Goal: Check status

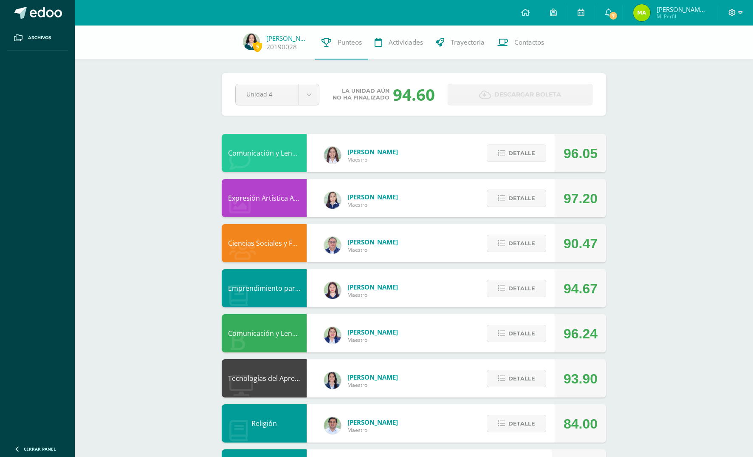
scroll to position [89, 0]
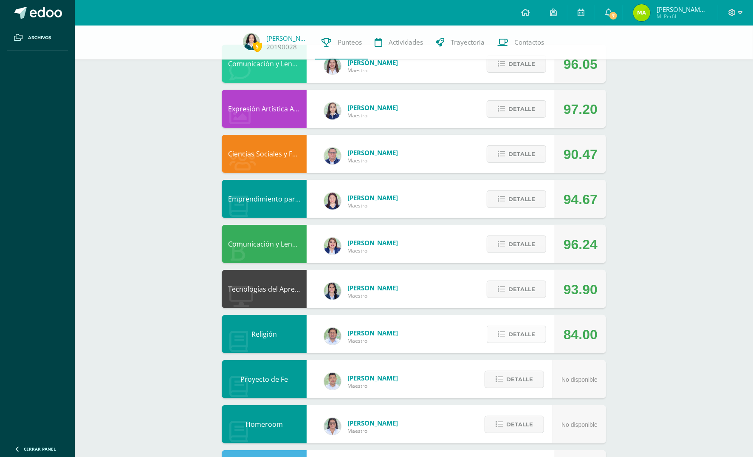
click at [521, 326] on span "Detalle" at bounding box center [522, 334] width 27 height 16
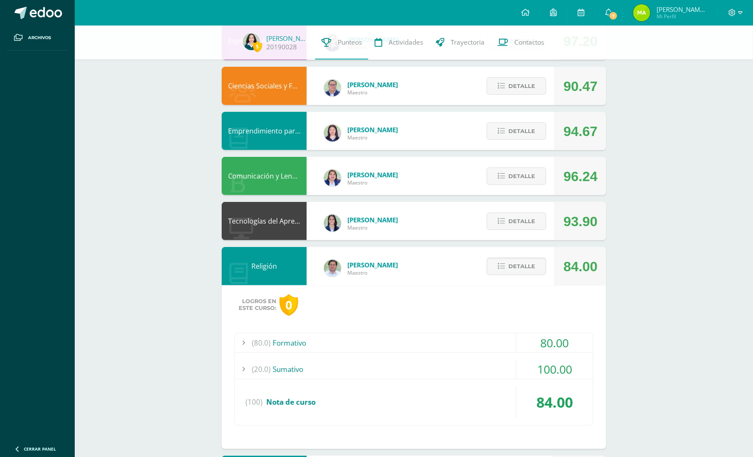
scroll to position [225, 0]
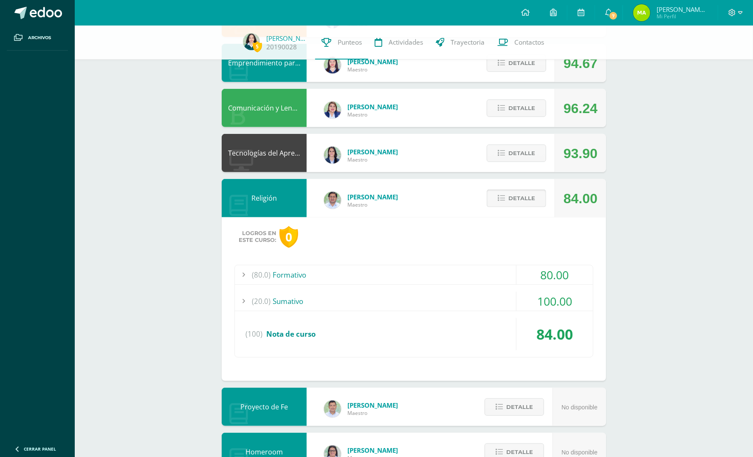
click at [517, 196] on span "Detalle" at bounding box center [522, 198] width 27 height 16
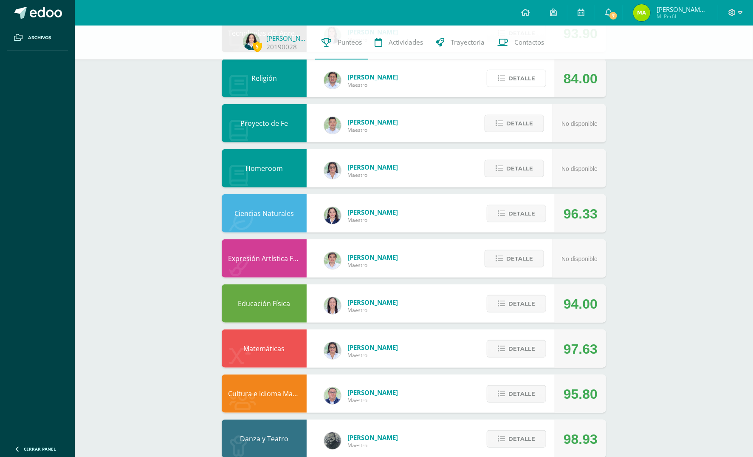
scroll to position [363, 0]
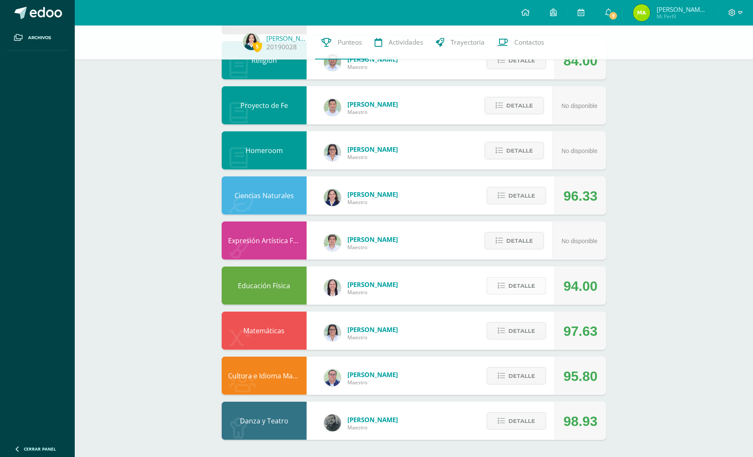
click at [509, 286] on span "Detalle" at bounding box center [522, 286] width 27 height 16
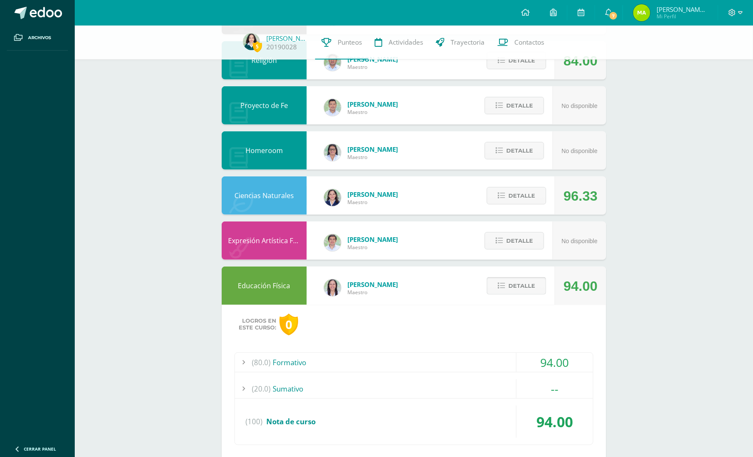
scroll to position [406, 0]
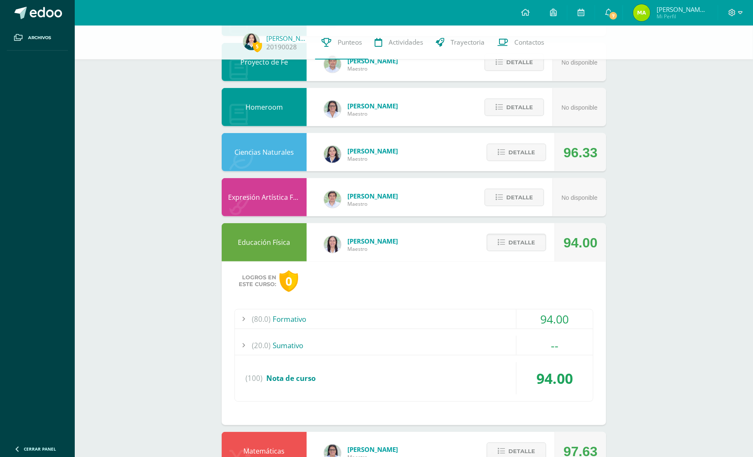
click at [463, 323] on div "(80.0) Formativo" at bounding box center [414, 318] width 358 height 19
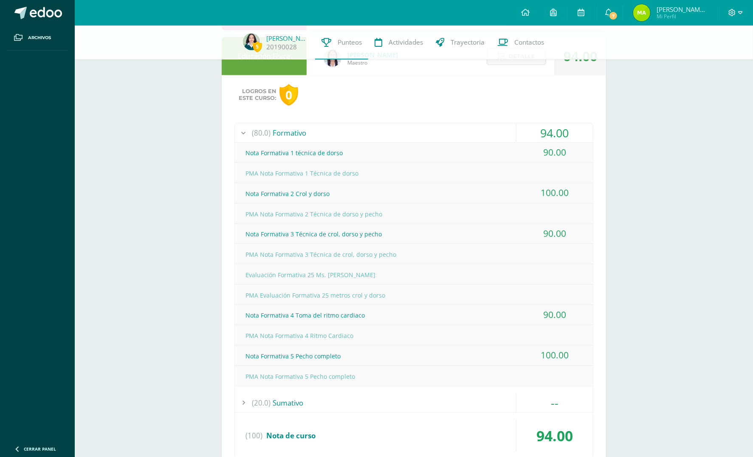
scroll to position [592, 0]
click at [472, 130] on div "(80.0) Formativo" at bounding box center [414, 133] width 358 height 19
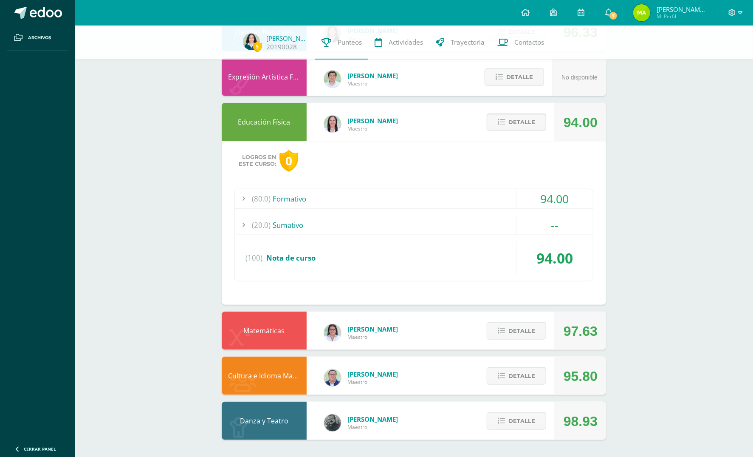
scroll to position [526, 0]
click at [501, 117] on button "Detalle" at bounding box center [516, 122] width 59 height 17
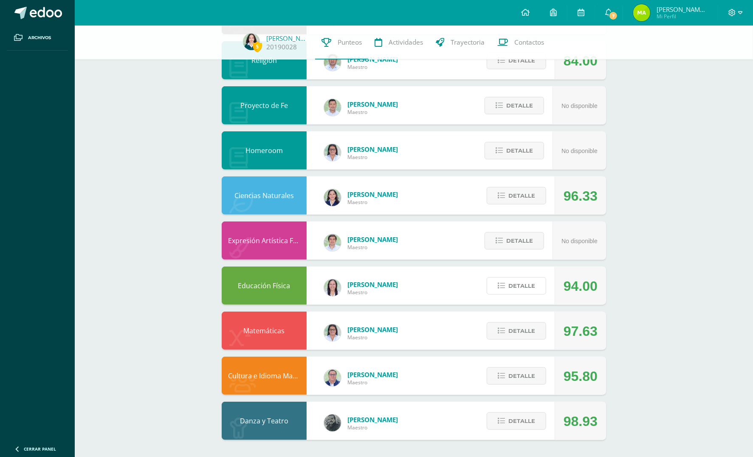
scroll to position [363, 0]
